Goal: Task Accomplishment & Management: Manage account settings

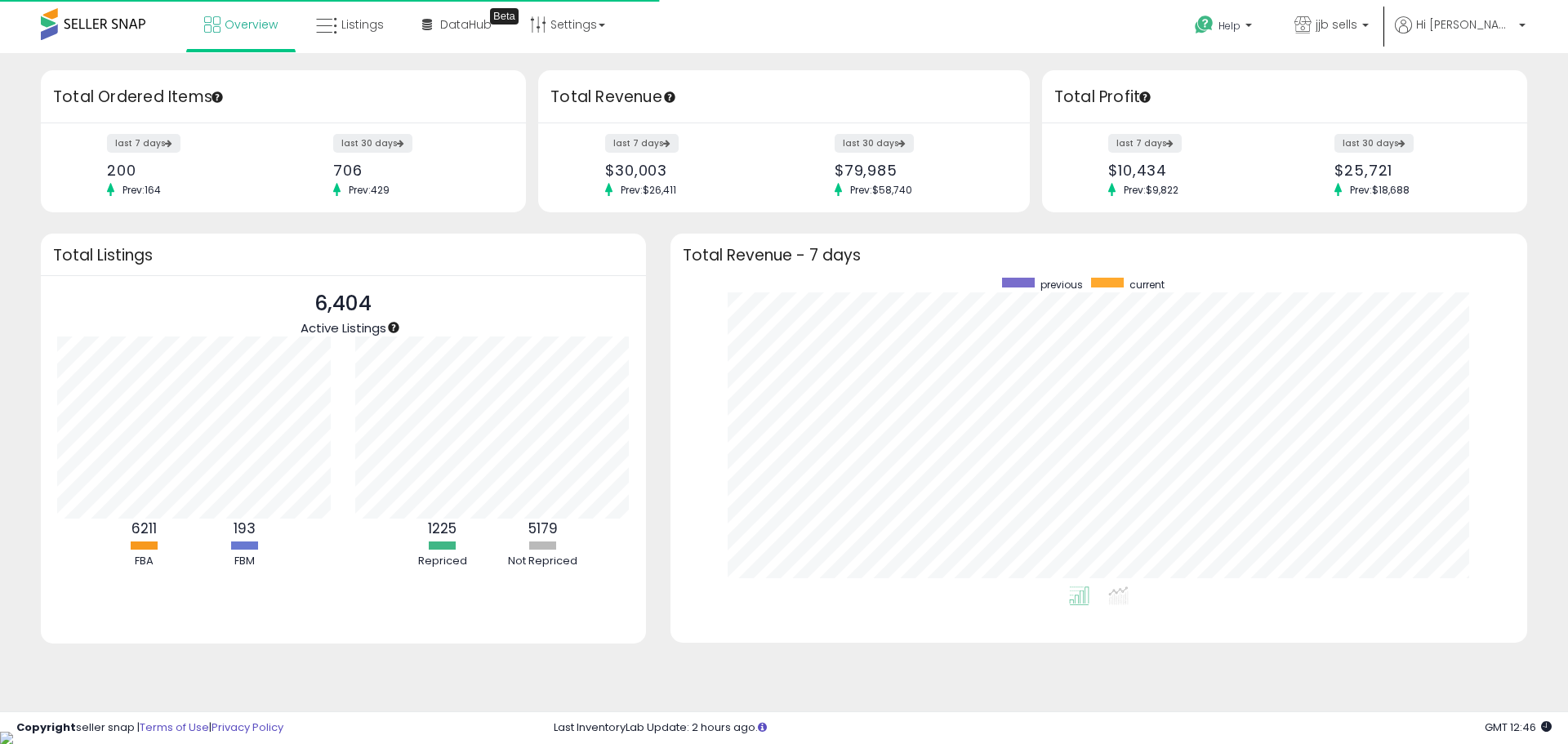
scroll to position [309, 824]
click at [327, 24] on icon at bounding box center [326, 26] width 21 height 21
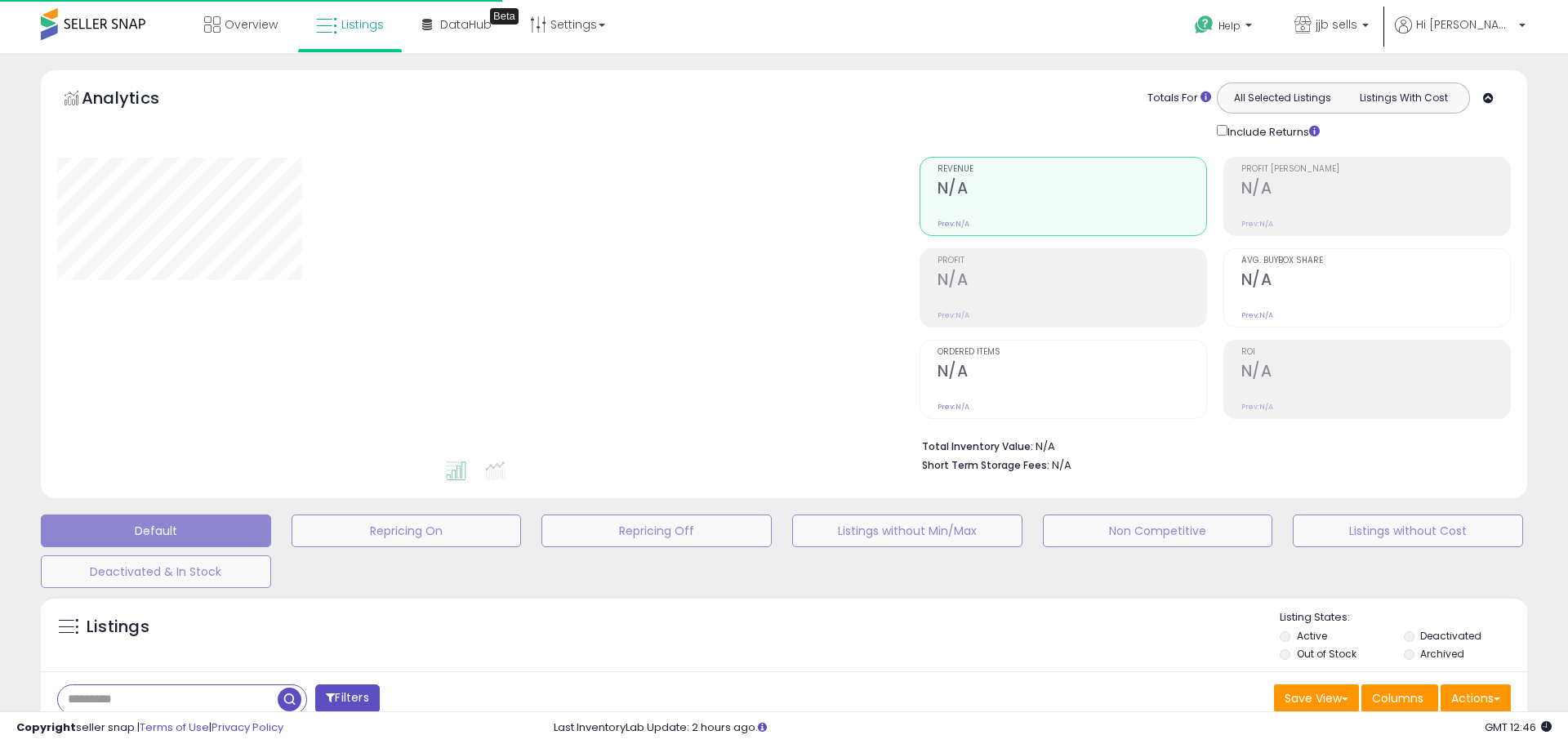
select select "**"
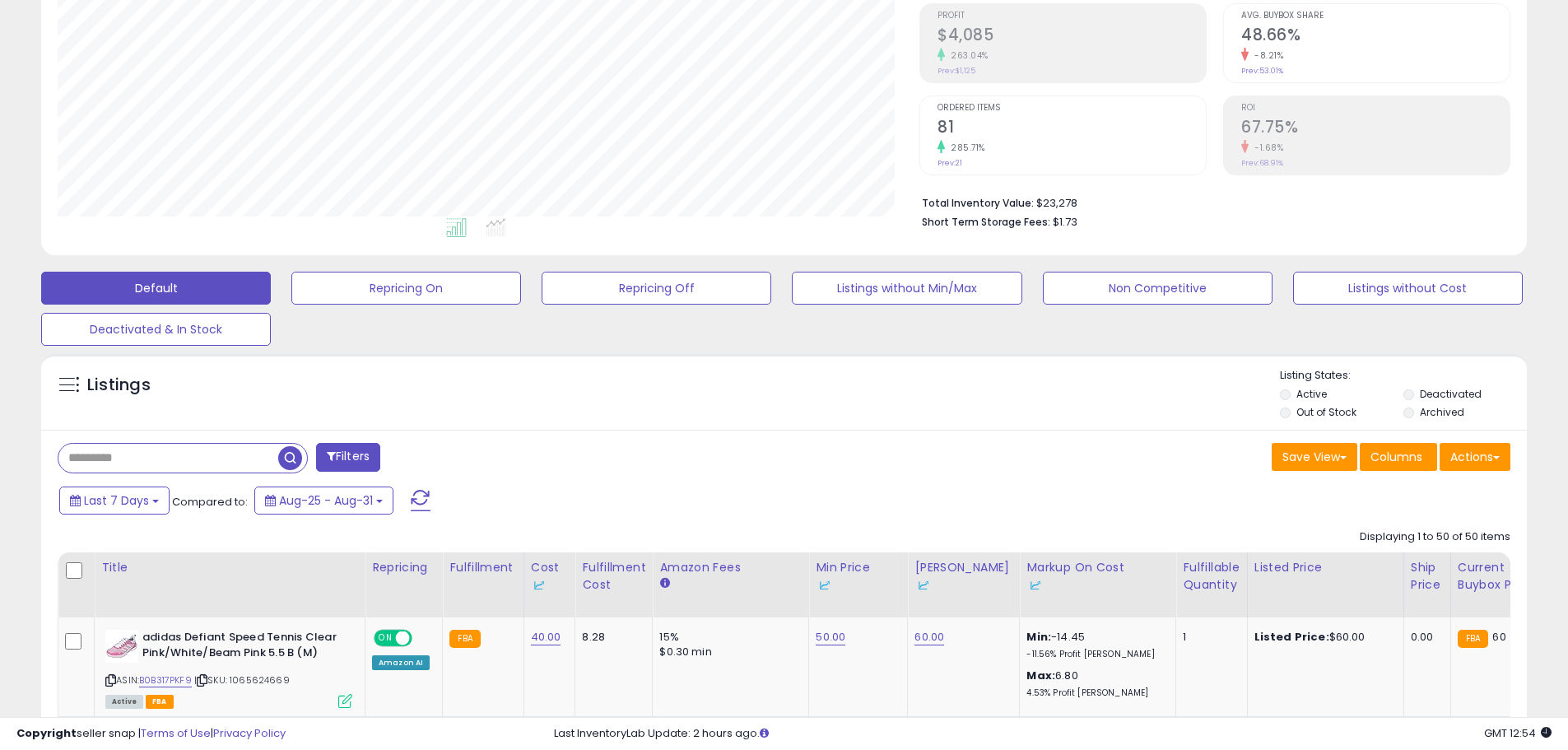
scroll to position [658, 0]
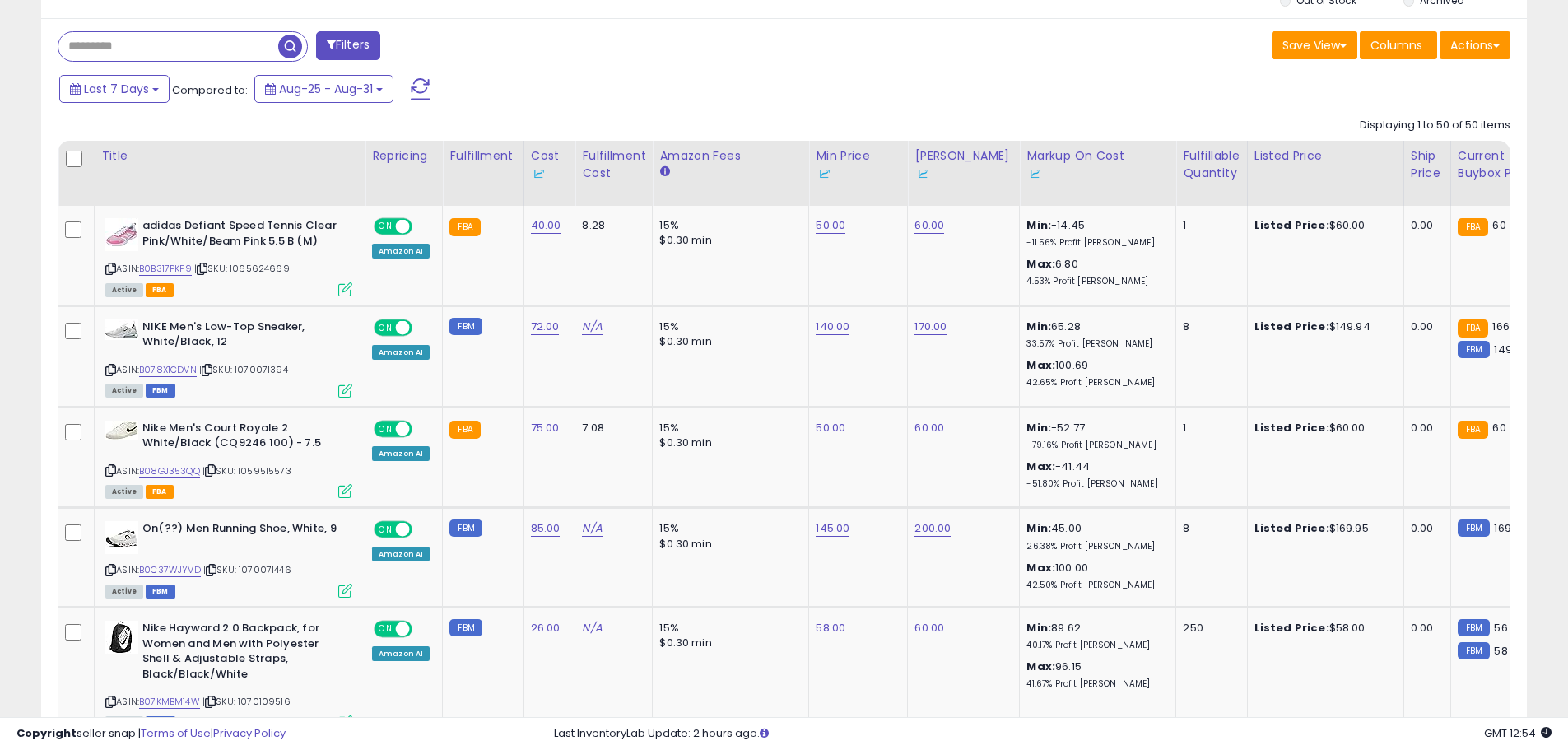
click at [212, 43] on input "text" at bounding box center [169, 47] width 220 height 29
type input "*******"
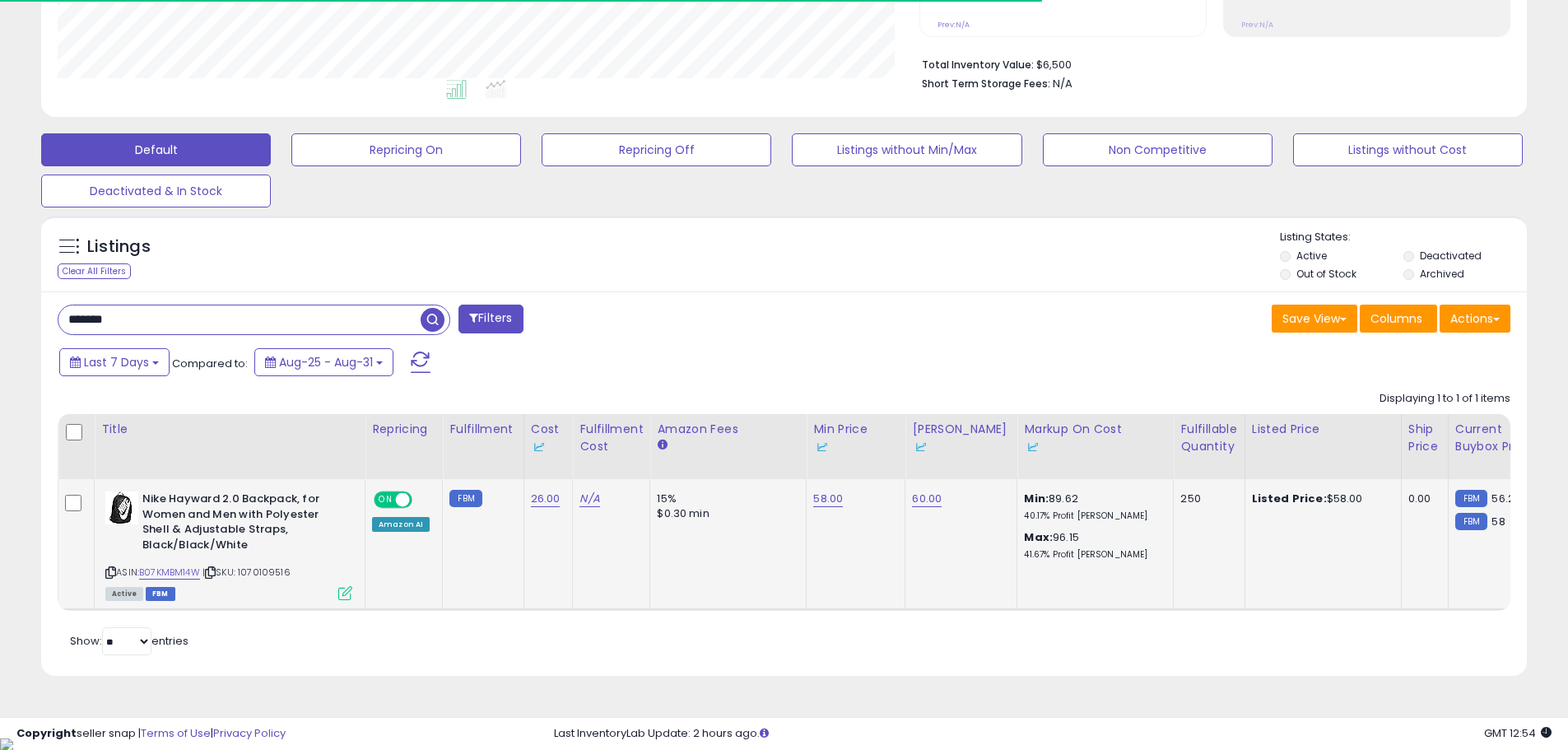
scroll to position [337, 862]
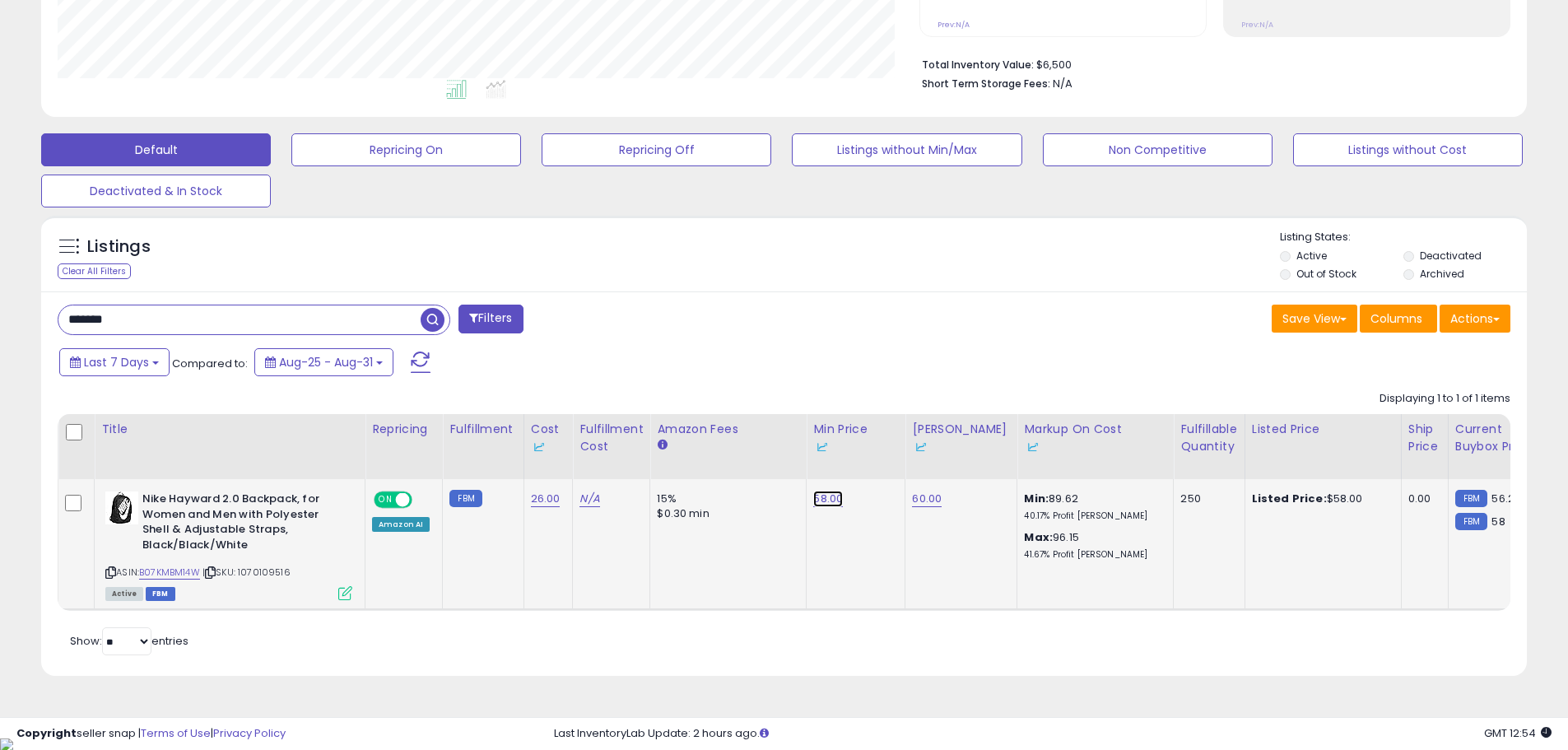
click at [813, 492] on link "58.00" at bounding box center [828, 498] width 30 height 16
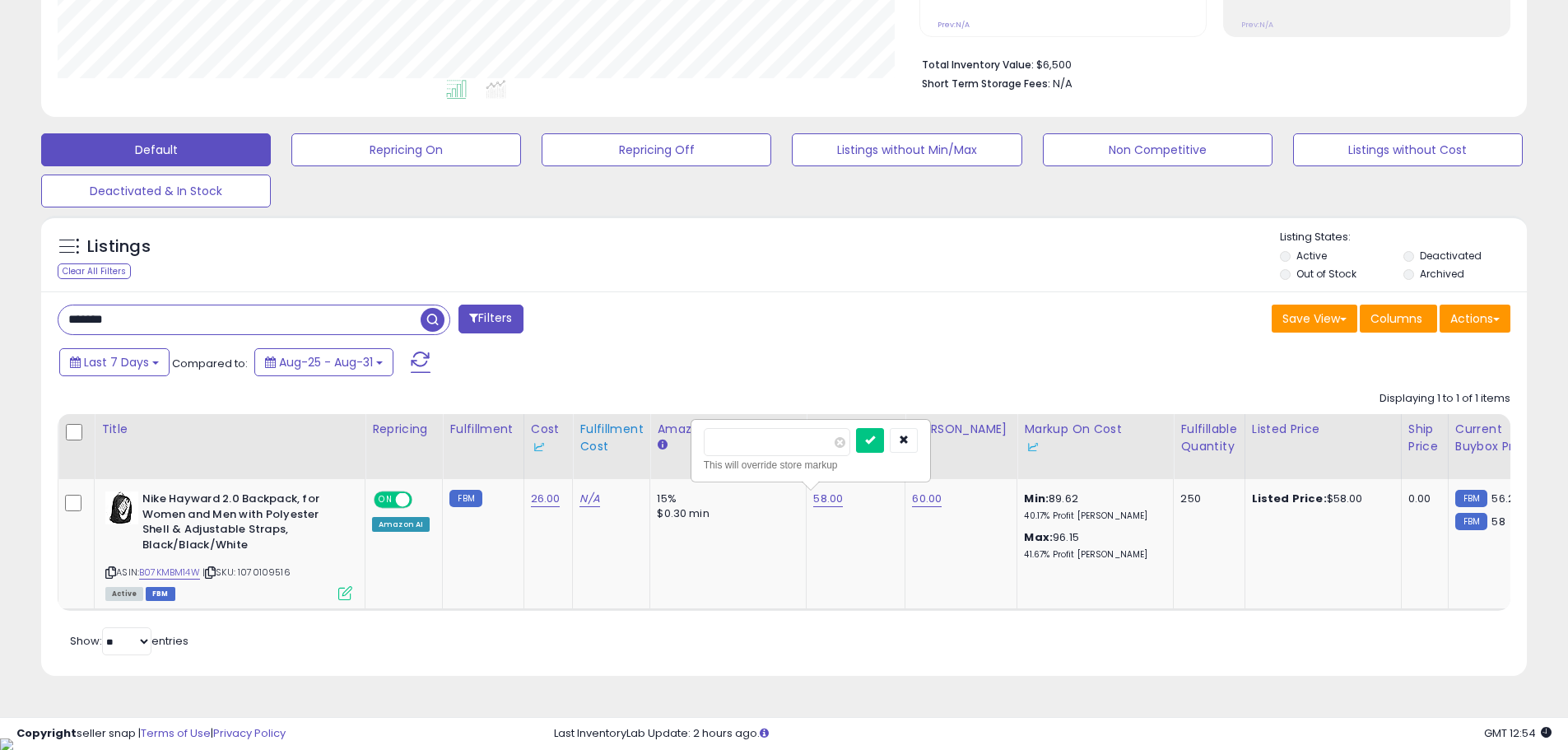
drag, startPoint x: 608, startPoint y: 423, endPoint x: 591, endPoint y: 422, distance: 17.0
click at [599, 422] on table "Title Repricing" at bounding box center [1312, 512] width 2508 height 197
type input "**"
click button "submit" at bounding box center [870, 440] width 28 height 24
click at [900, 307] on div "Save View Save As New View Update Current View Columns Actions Import Export Vi…" at bounding box center [1154, 321] width 739 height 32
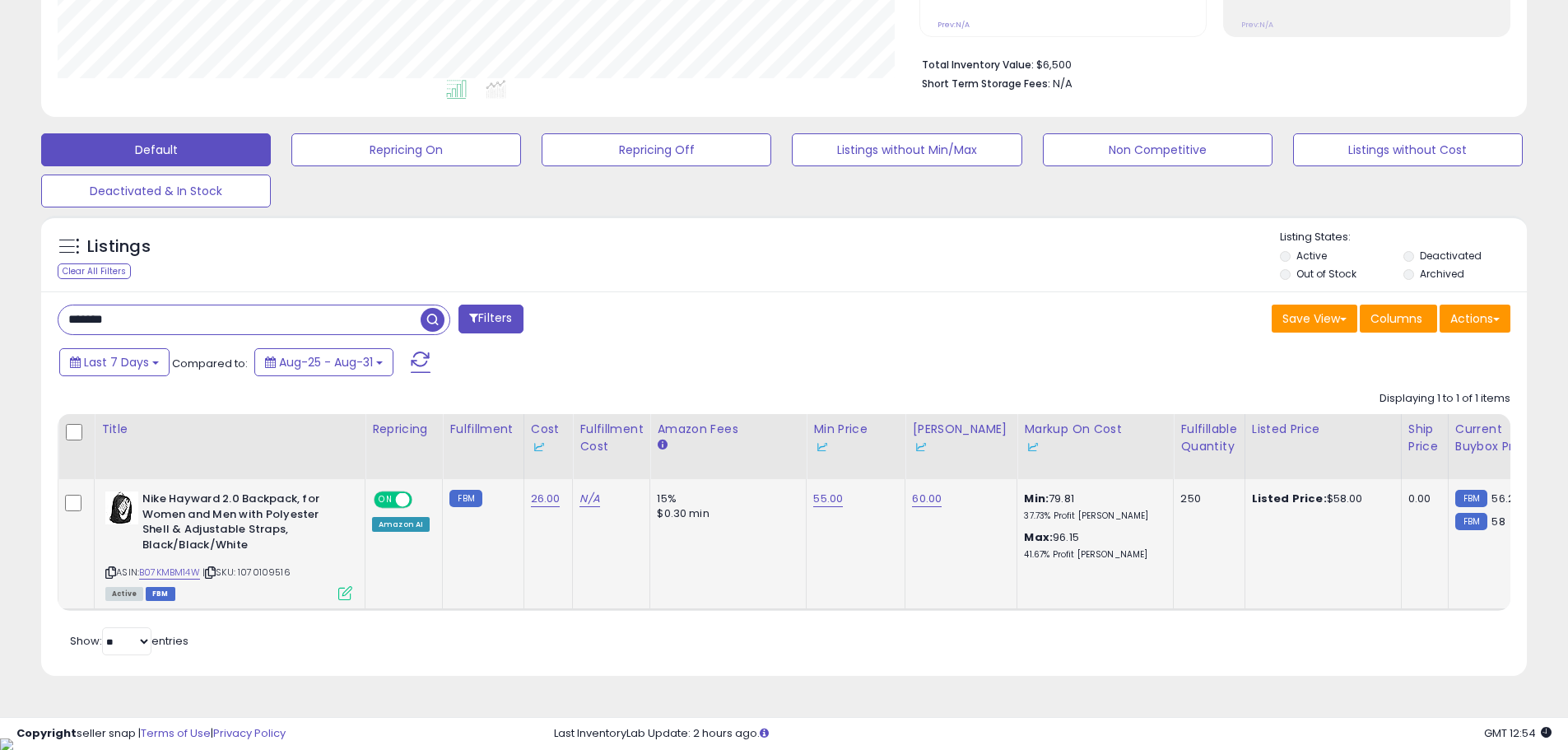
click at [394, 513] on div "ON OFF Amazon AI" at bounding box center [401, 511] width 58 height 40
click at [395, 516] on div "ON OFF Amazon AI" at bounding box center [401, 511] width 58 height 40
click at [395, 517] on div "Amazon AI" at bounding box center [401, 524] width 58 height 14
click at [393, 521] on div "Amazon AI" at bounding box center [401, 524] width 58 height 14
